Goal: Find contact information: Find contact information

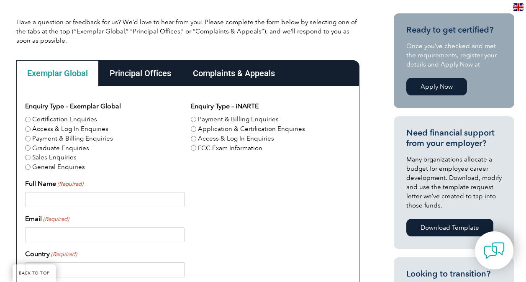
scroll to position [200, 0]
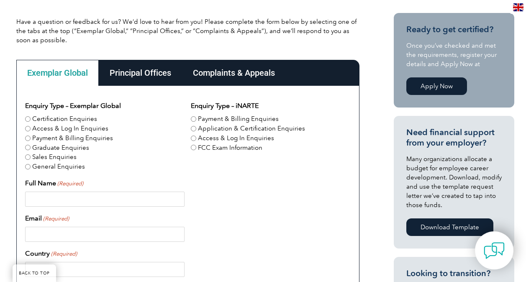
click at [142, 70] on div "Principal Offices" at bounding box center [140, 73] width 83 height 26
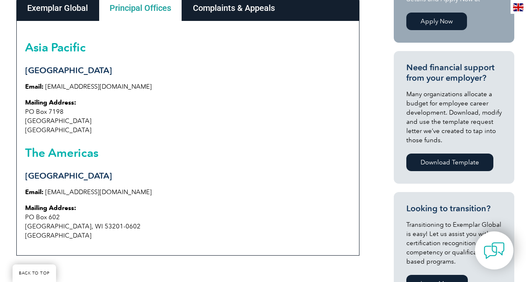
scroll to position [265, 0]
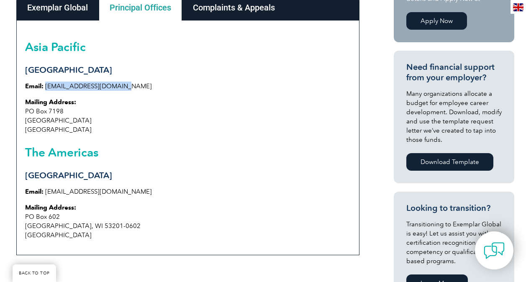
drag, startPoint x: 120, startPoint y: 87, endPoint x: 45, endPoint y: 87, distance: 75.3
click at [45, 87] on p "Email: [EMAIL_ADDRESS][DOMAIN_NAME]" at bounding box center [187, 86] width 325 height 9
copy link "[EMAIL_ADDRESS][DOMAIN_NAME]"
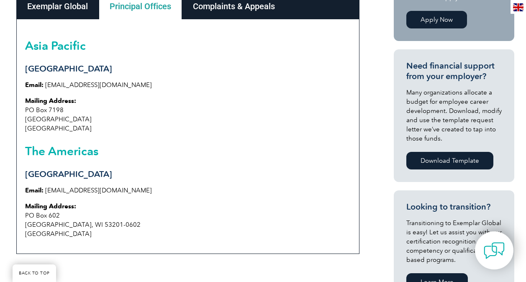
click at [220, 13] on div "Complaints & Appeals" at bounding box center [234, 6] width 104 height 26
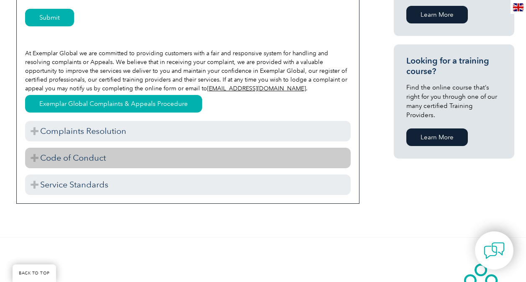
scroll to position [534, 0]
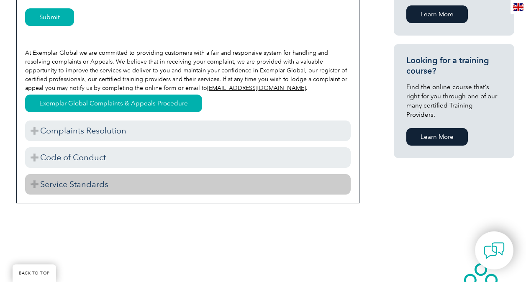
click at [121, 179] on h3 "Service Standards" at bounding box center [187, 184] width 325 height 20
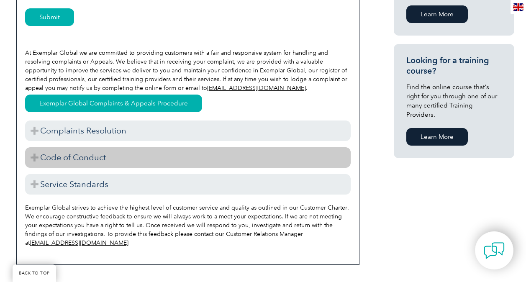
click at [138, 165] on h3 "Code of Conduct" at bounding box center [187, 157] width 325 height 20
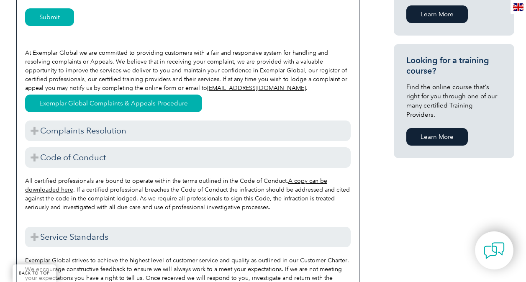
click at [140, 142] on div "Complaints Resolution We will endeavour to assess, assign, investigate, and adv…" at bounding box center [187, 211] width 325 height 194
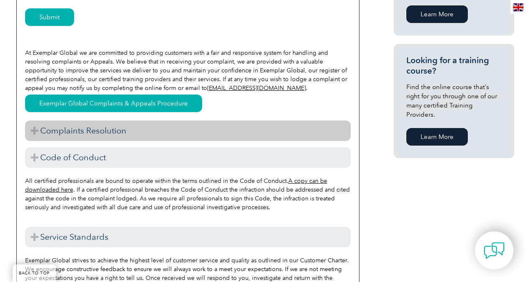
click at [137, 135] on h3 "Complaints Resolution" at bounding box center [187, 130] width 325 height 20
